Goal: Task Accomplishment & Management: Complete application form

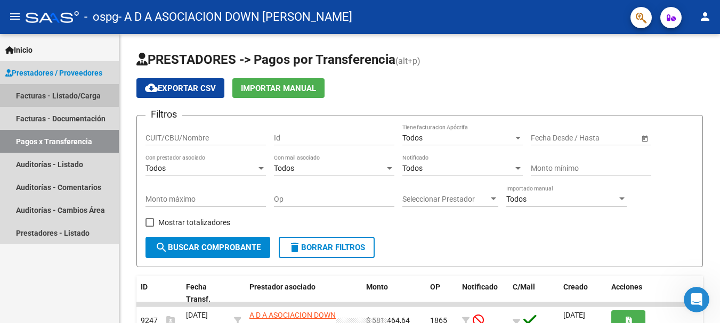
click at [31, 94] on link "Facturas - Listado/Carga" at bounding box center [59, 95] width 119 height 23
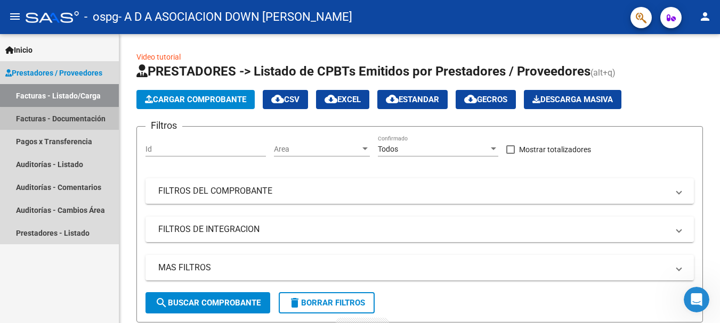
click at [76, 123] on link "Facturas - Documentación" at bounding box center [59, 118] width 119 height 23
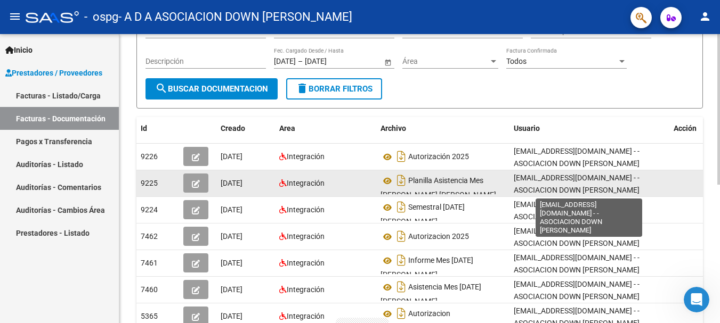
scroll to position [2, 0]
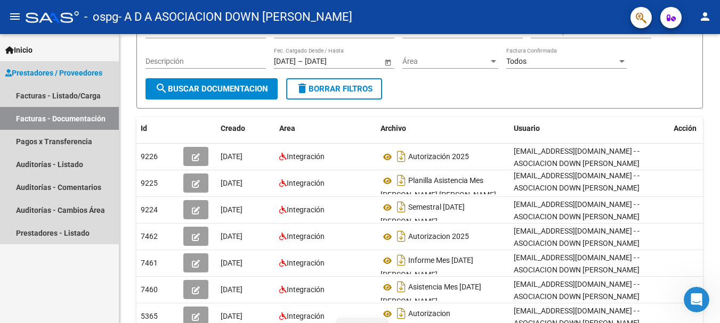
click at [37, 82] on link "Prestadores / Proveedores" at bounding box center [59, 72] width 119 height 23
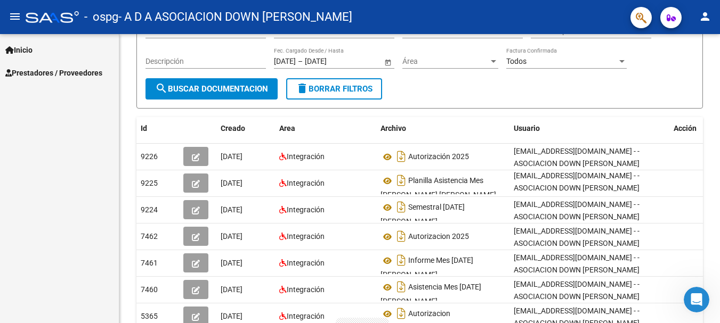
click at [37, 79] on link "Prestadores / Proveedores" at bounding box center [59, 72] width 119 height 23
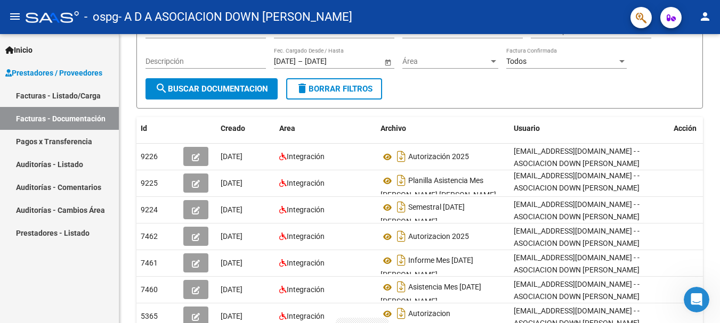
click at [37, 95] on link "Facturas - Listado/Carga" at bounding box center [59, 95] width 119 height 23
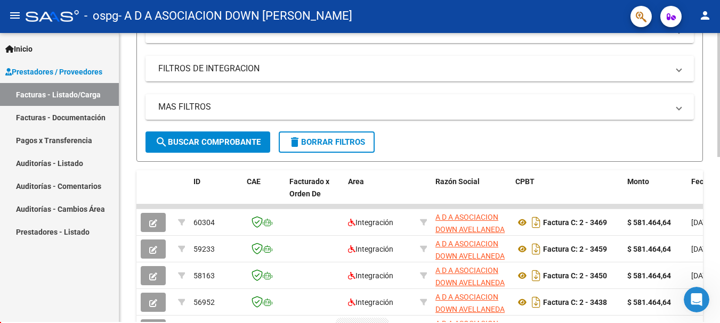
scroll to position [213, 0]
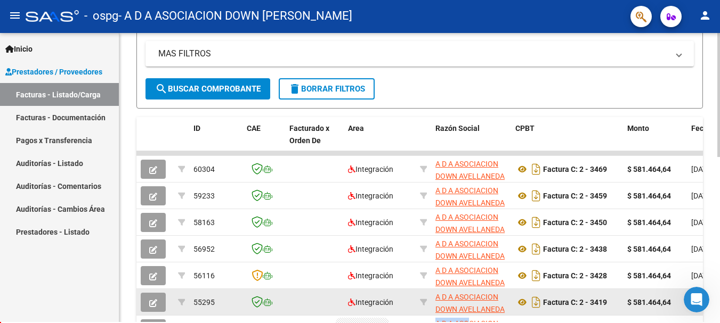
drag, startPoint x: 344, startPoint y: 317, endPoint x: 502, endPoint y: 290, distance: 161.1
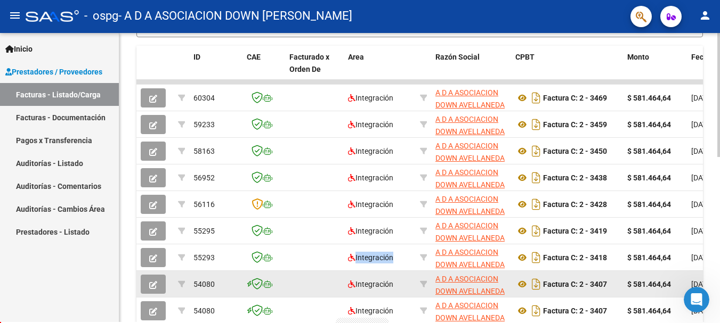
scroll to position [266, 0]
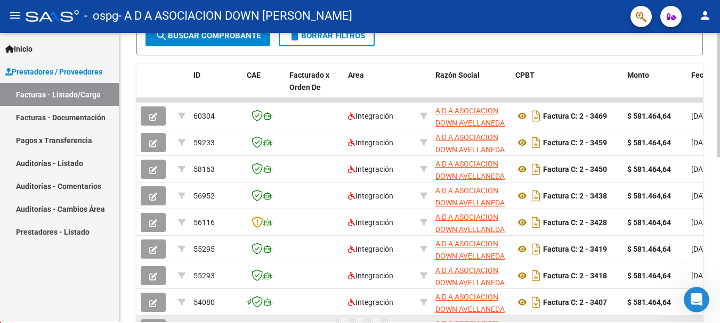
click at [675, 319] on datatable-body-cell "$ 581.464,64" at bounding box center [655, 329] width 64 height 26
click at [677, 320] on datatable-body-cell "$ 581.464,64" at bounding box center [655, 329] width 64 height 26
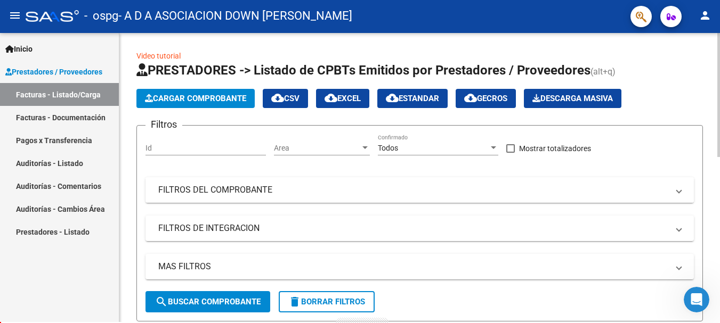
scroll to position [0, 0]
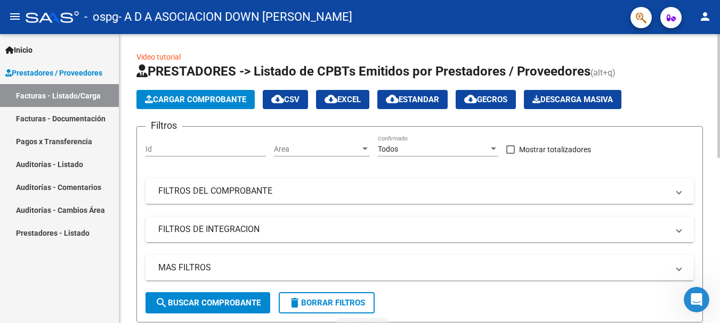
click at [232, 105] on button "Cargar Comprobante" at bounding box center [195, 99] width 118 height 19
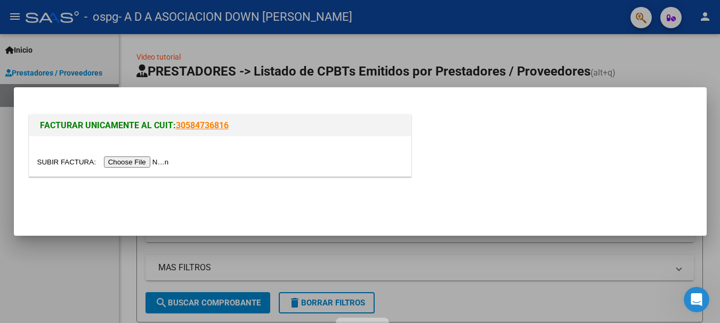
click at [144, 160] on input "file" at bounding box center [104, 162] width 135 height 11
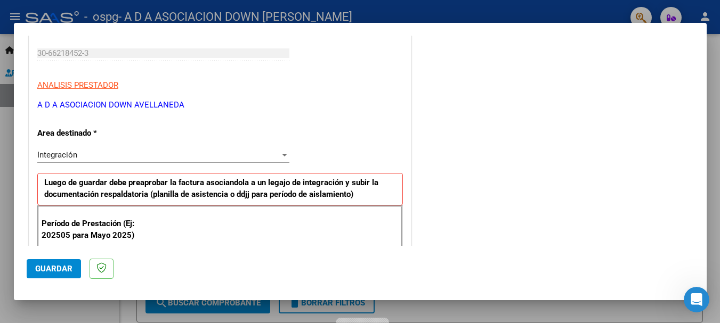
scroll to position [213, 0]
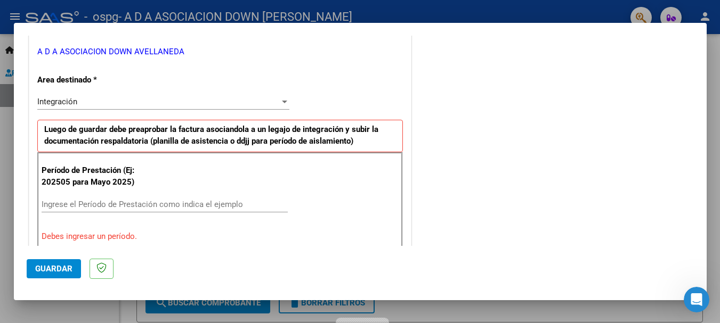
click at [124, 99] on div "Integración" at bounding box center [158, 102] width 242 height 10
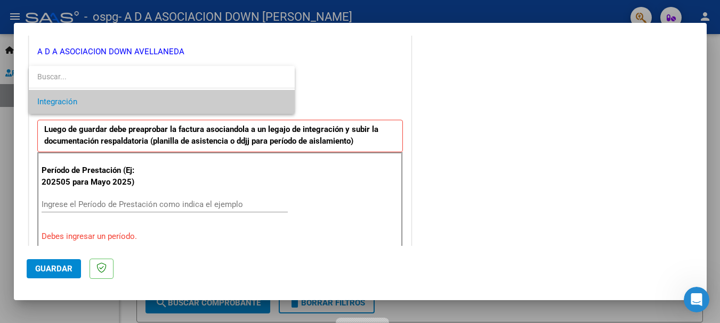
click at [124, 99] on span "Integración" at bounding box center [161, 102] width 249 height 24
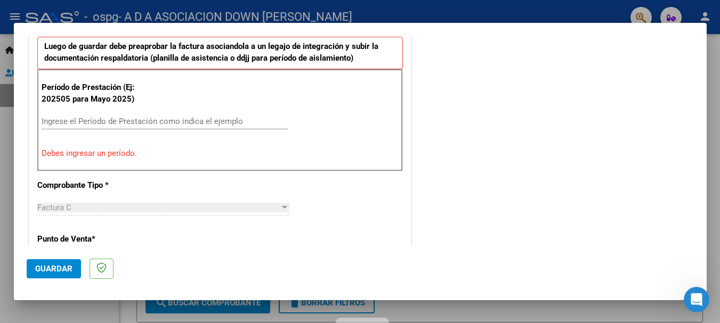
scroll to position [320, 0]
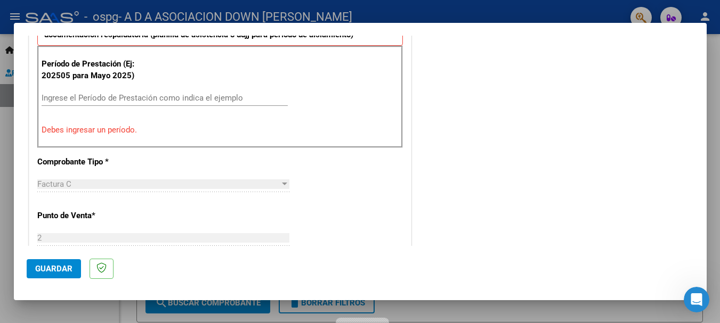
click at [126, 97] on input "Ingrese el Período de Prestación como indica el ejemplo" at bounding box center [165, 98] width 246 height 10
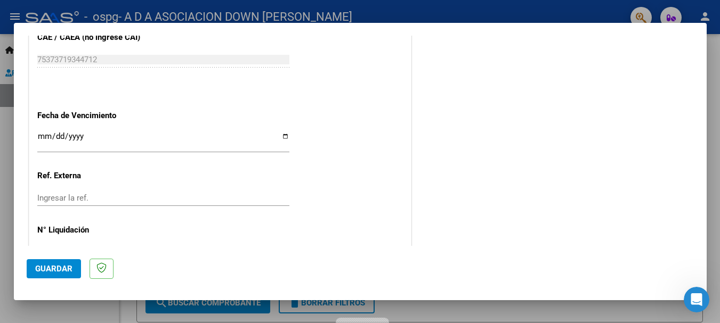
scroll to position [727, 0]
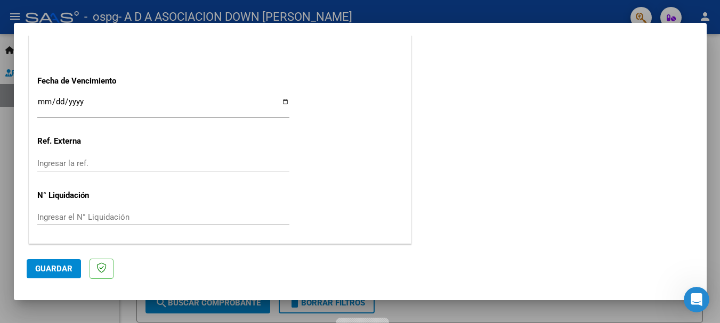
type input "202508"
click at [64, 267] on span "Guardar" at bounding box center [53, 269] width 37 height 10
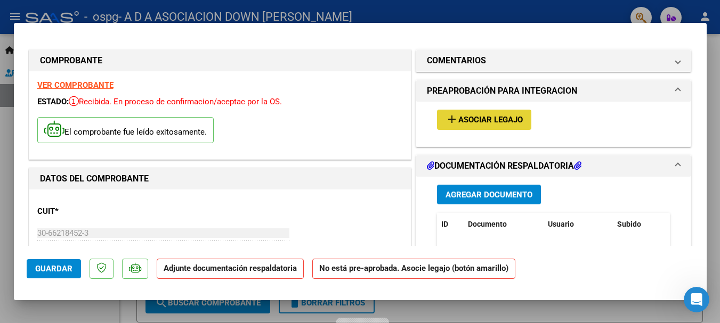
click at [462, 117] on span "Asociar Legajo" at bounding box center [490, 121] width 64 height 10
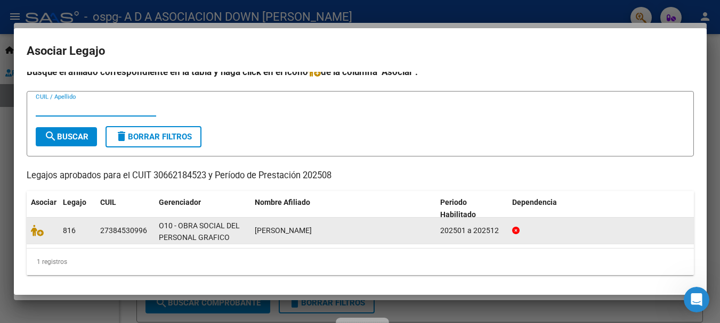
scroll to position [8, 0]
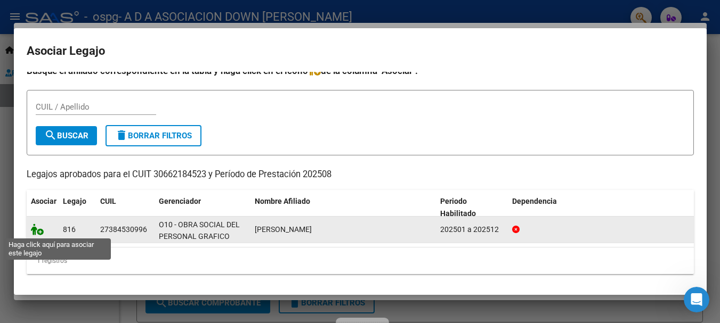
click at [38, 226] on icon at bounding box center [37, 230] width 13 height 12
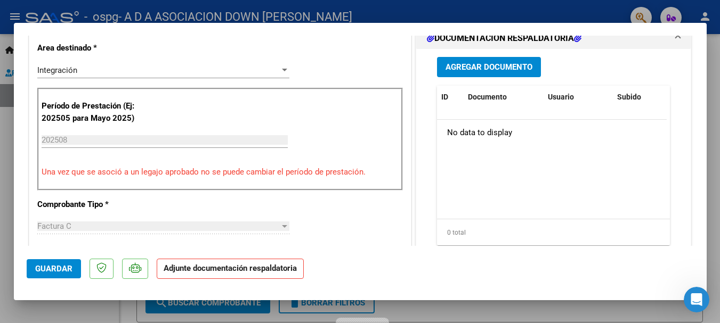
scroll to position [160, 0]
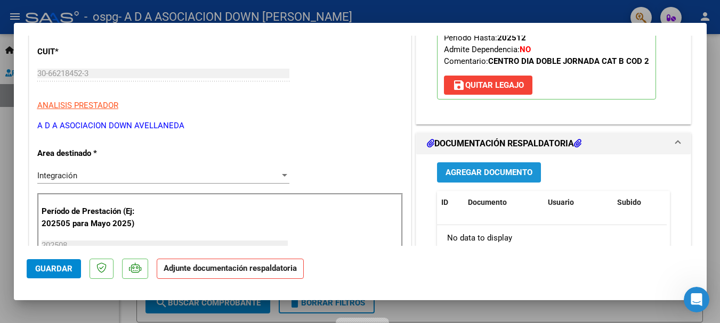
click at [490, 169] on span "Agregar Documento" at bounding box center [488, 173] width 87 height 10
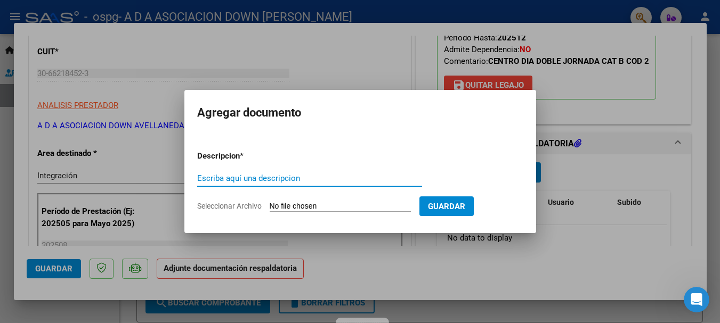
click at [291, 184] on div "Escriba aquí una descripcion" at bounding box center [309, 178] width 225 height 16
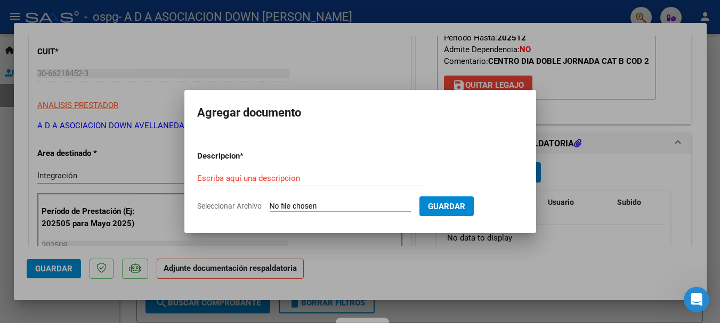
click at [289, 207] on input "Seleccionar Archivo" at bounding box center [340, 207] width 141 height 10
type input "C:\fakepath\Asistencia mes [DATE] [PERSON_NAME].pdf"
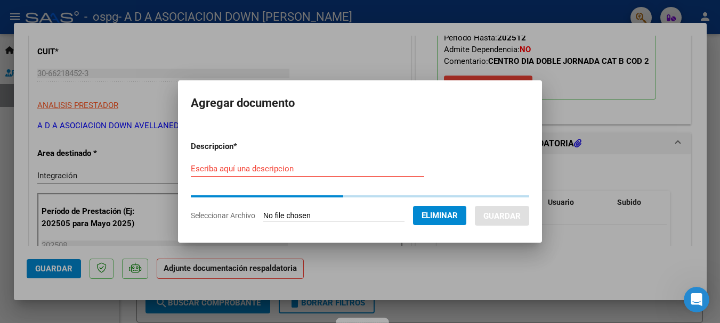
click at [269, 173] on input "Escriba aquí una descripcion" at bounding box center [307, 169] width 233 height 10
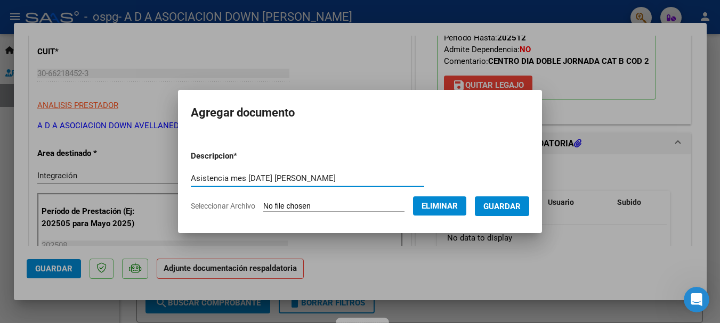
type input "Asistencia mes [DATE] [PERSON_NAME]"
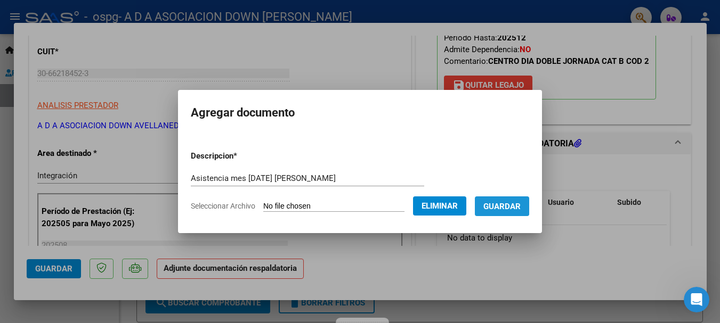
click at [499, 201] on span "Guardar" at bounding box center [501, 206] width 37 height 10
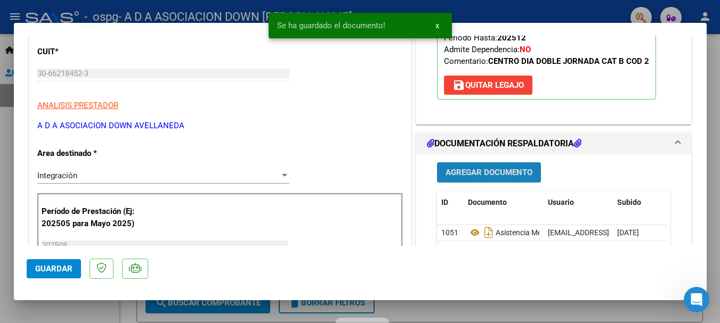
click at [508, 171] on span "Agregar Documento" at bounding box center [488, 173] width 87 height 10
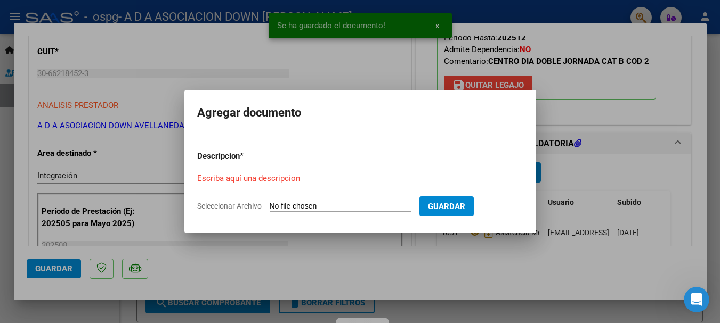
click at [300, 206] on input "Seleccionar Archivo" at bounding box center [340, 207] width 141 height 10
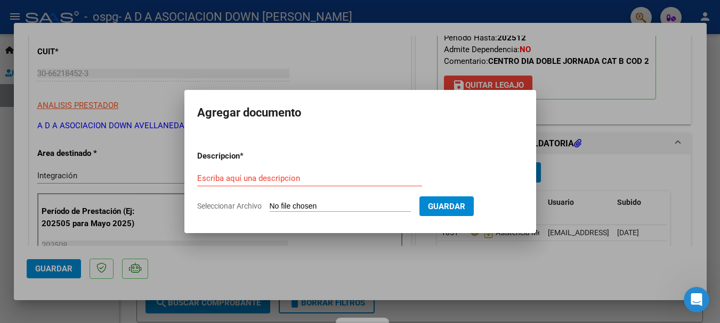
type input "C:\fakepath\[PERSON_NAME].pdf"
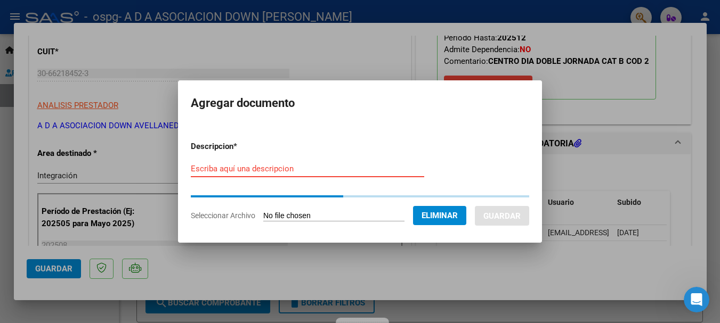
click at [237, 167] on form "Descripcion * Escriba aquí una descripcion Seleccionar Archivo Eliminar Guardar" at bounding box center [360, 181] width 338 height 97
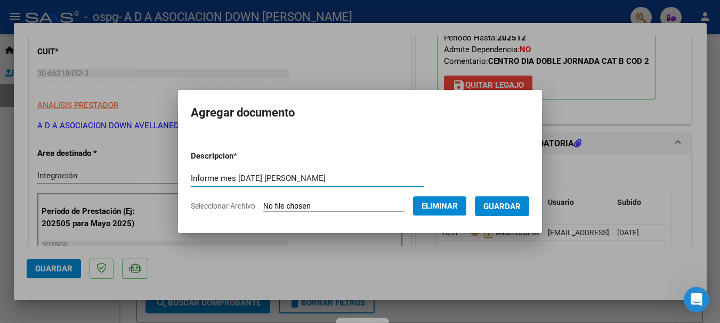
type input "Informe mes [DATE] [PERSON_NAME]"
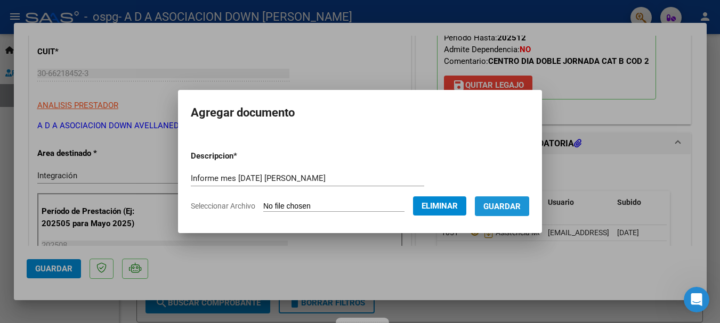
click at [492, 205] on button "Guardar" at bounding box center [502, 207] width 54 height 20
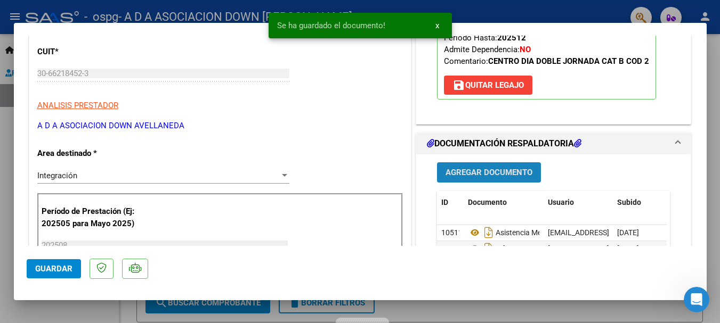
click at [486, 172] on span "Agregar Documento" at bounding box center [488, 173] width 87 height 10
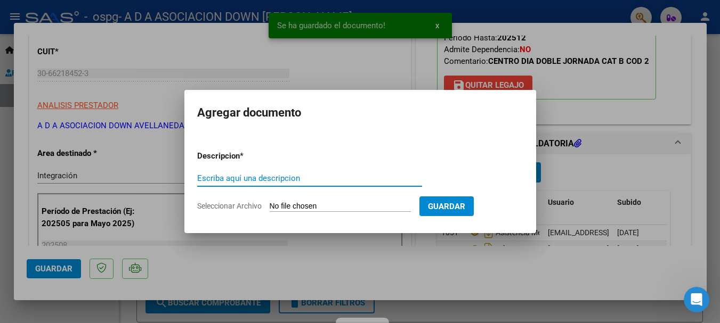
click at [306, 206] on input "Seleccionar Archivo" at bounding box center [340, 207] width 141 height 10
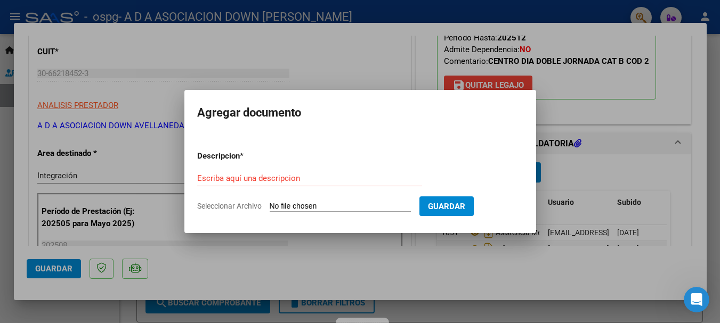
type input "C:\fakepath\AUTORIZACIONES 2025.odt1.odt2.pdf"
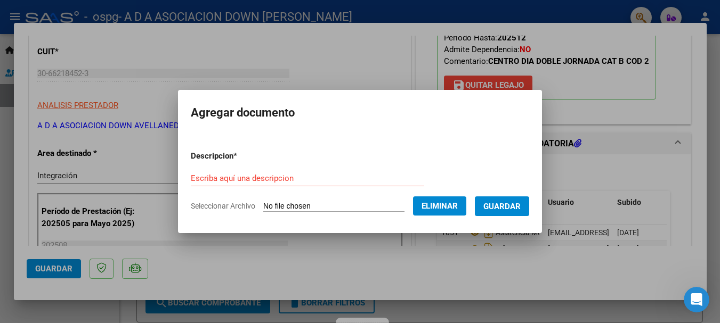
click at [253, 167] on form "Descripcion * Escriba aquí una descripcion Seleccionar Archivo Eliminar Guardar" at bounding box center [360, 181] width 338 height 78
click at [271, 183] on input "Escriba aquí una descripcion" at bounding box center [307, 179] width 233 height 10
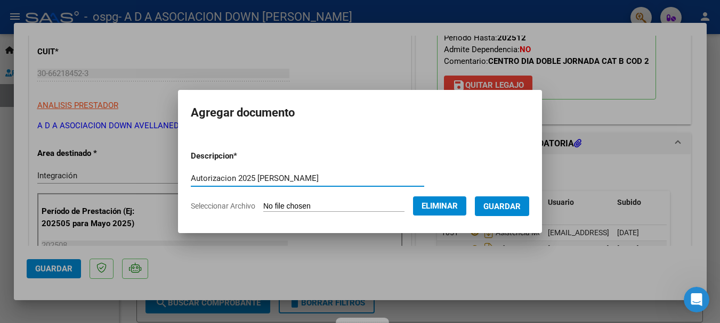
type input "Autorizacion 2025 [PERSON_NAME]"
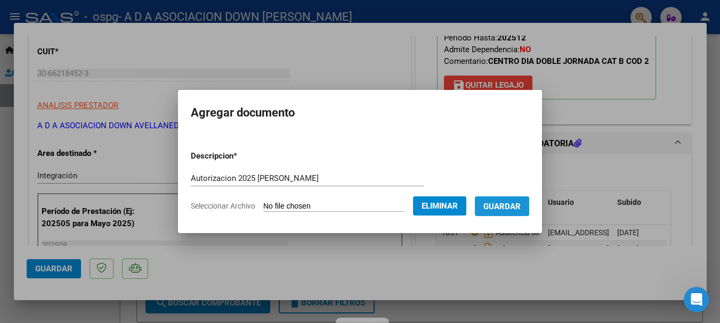
click at [506, 205] on span "Guardar" at bounding box center [501, 207] width 37 height 10
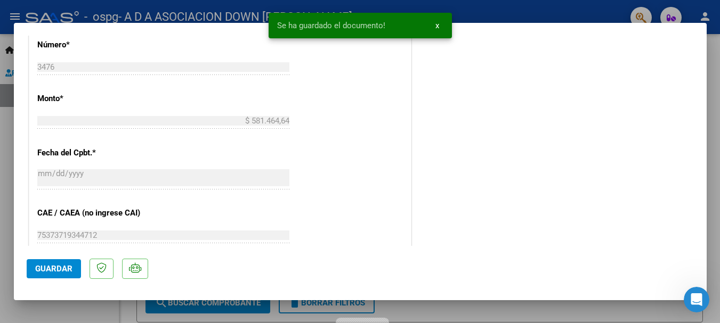
scroll to position [693, 0]
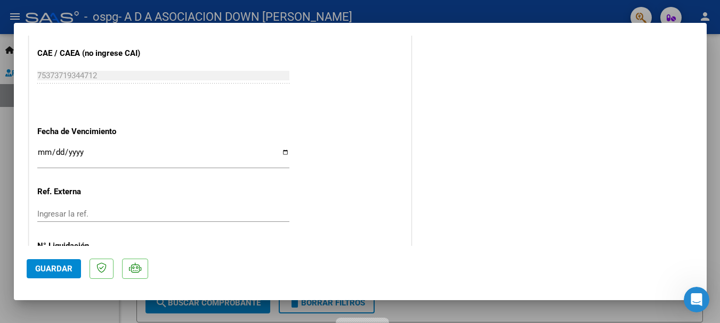
click at [40, 264] on span "Guardar" at bounding box center [53, 269] width 37 height 10
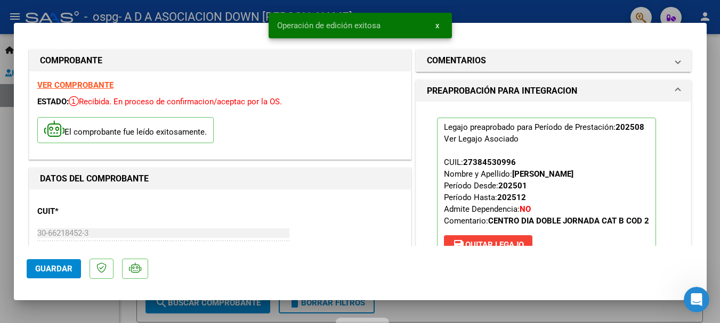
scroll to position [53, 0]
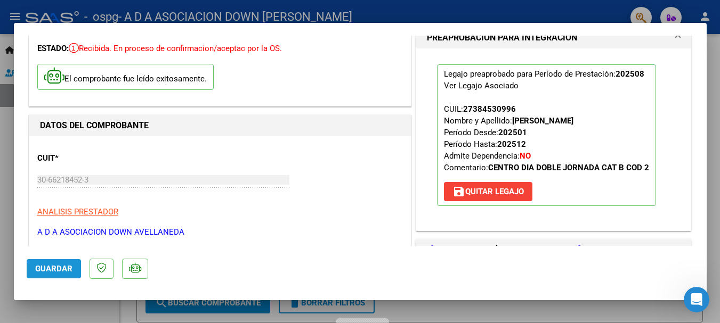
click at [58, 261] on button "Guardar" at bounding box center [54, 268] width 54 height 19
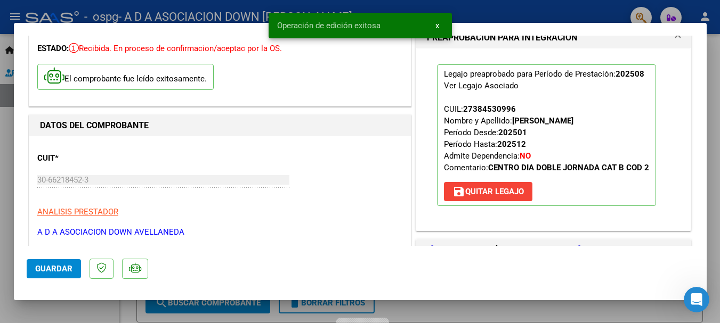
click at [479, 13] on div at bounding box center [360, 161] width 720 height 323
type input "$ 0,00"
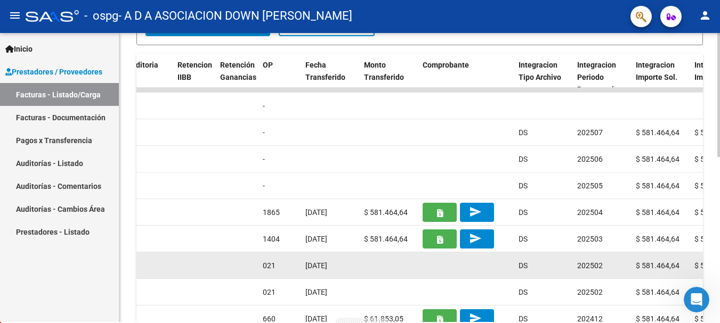
scroll to position [280, 0]
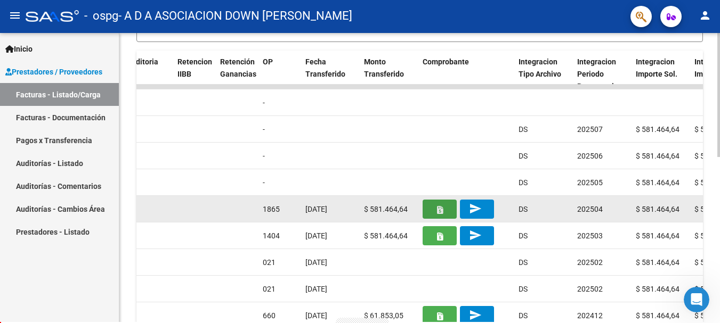
click at [444, 206] on button "button" at bounding box center [439, 209] width 34 height 19
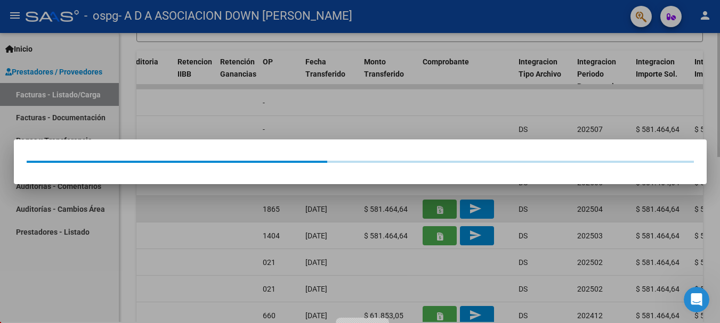
scroll to position [0, 0]
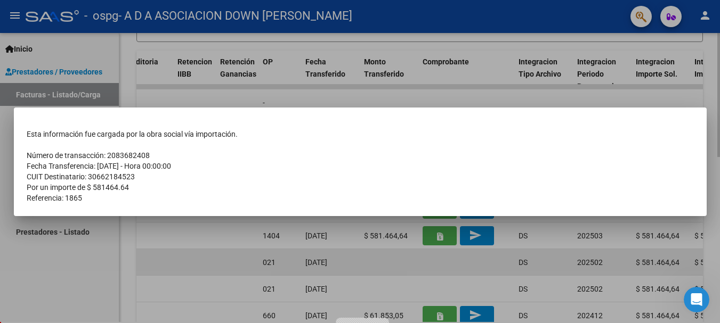
click at [151, 257] on div at bounding box center [360, 161] width 720 height 323
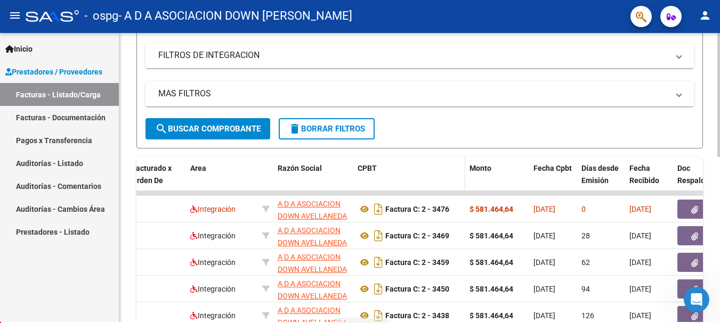
scroll to position [226, 0]
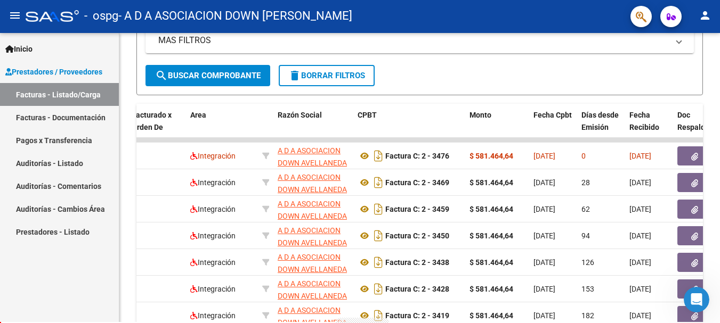
click at [700, 13] on mat-icon "person" at bounding box center [704, 15] width 13 height 13
click at [696, 69] on button "exit_to_app Salir" at bounding box center [682, 69] width 65 height 26
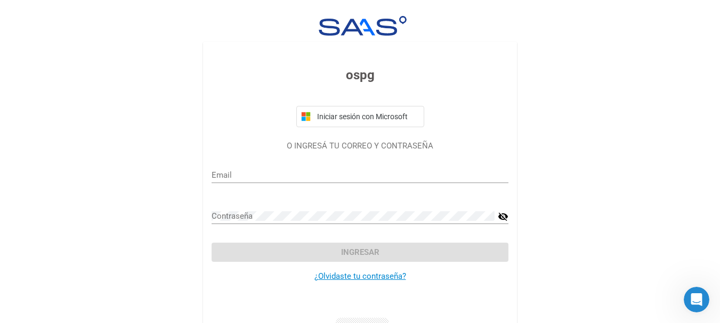
scroll to position [34, 0]
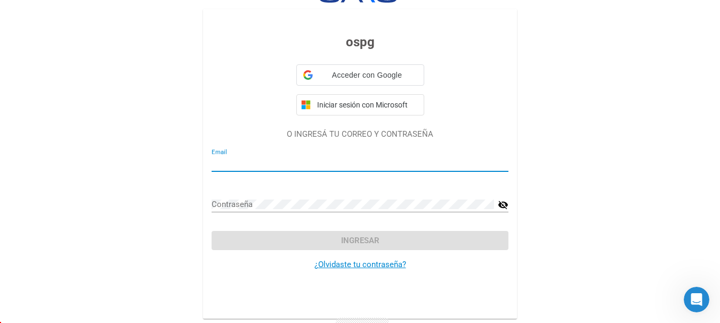
type input "[EMAIL_ADDRESS][DOMAIN_NAME]"
